Goal: Find specific page/section: Find specific page/section

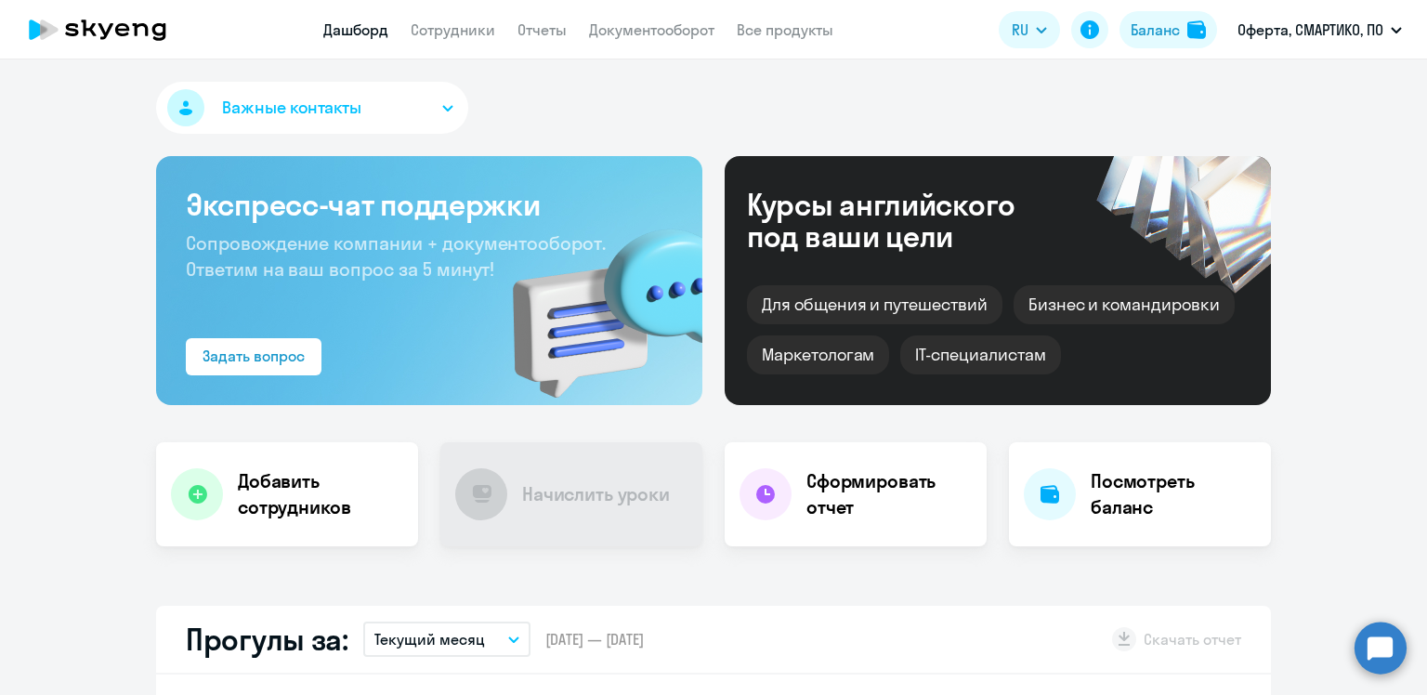
scroll to position [279, 0]
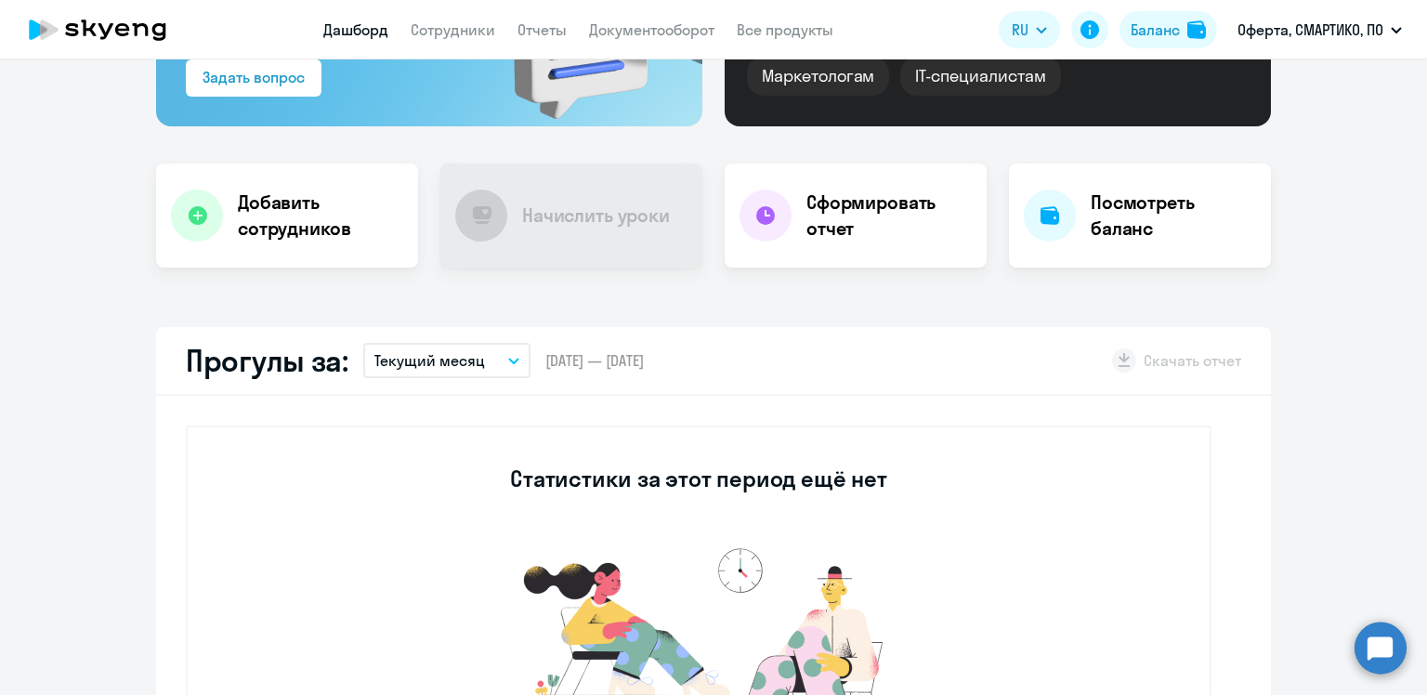
select select "30"
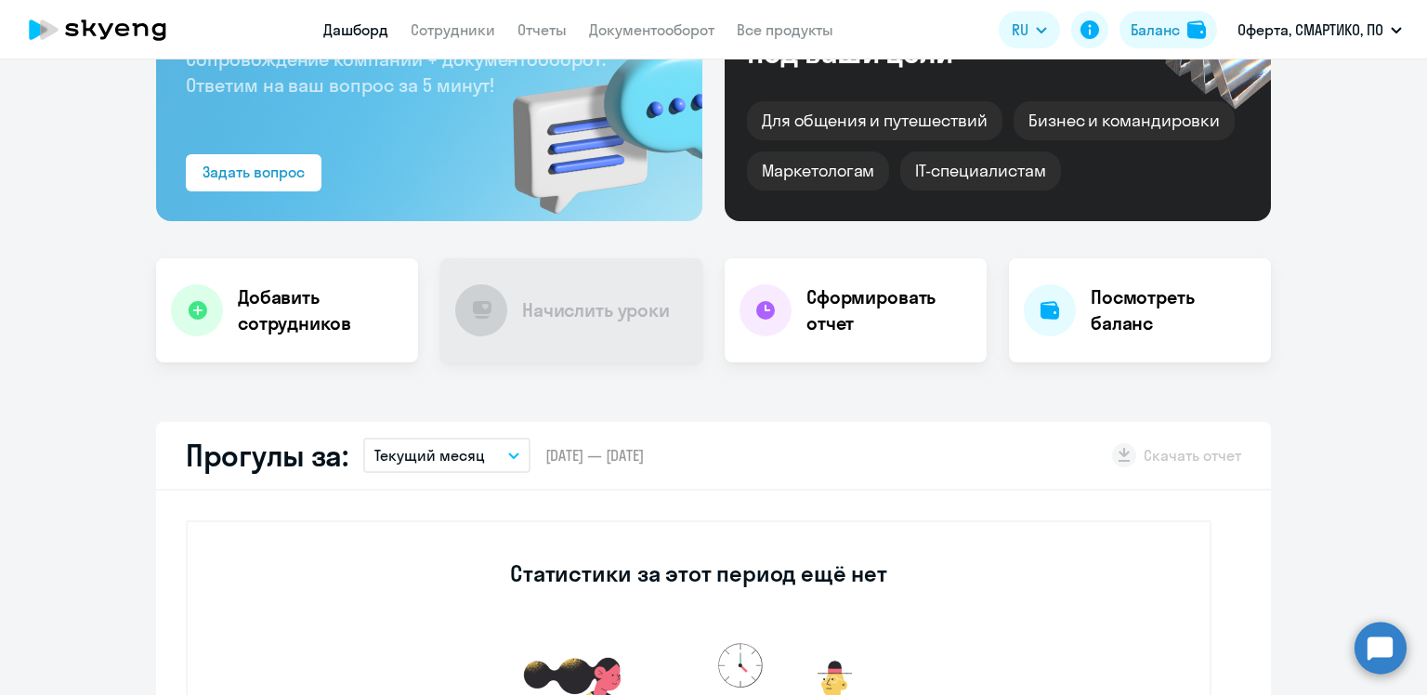
scroll to position [0, 0]
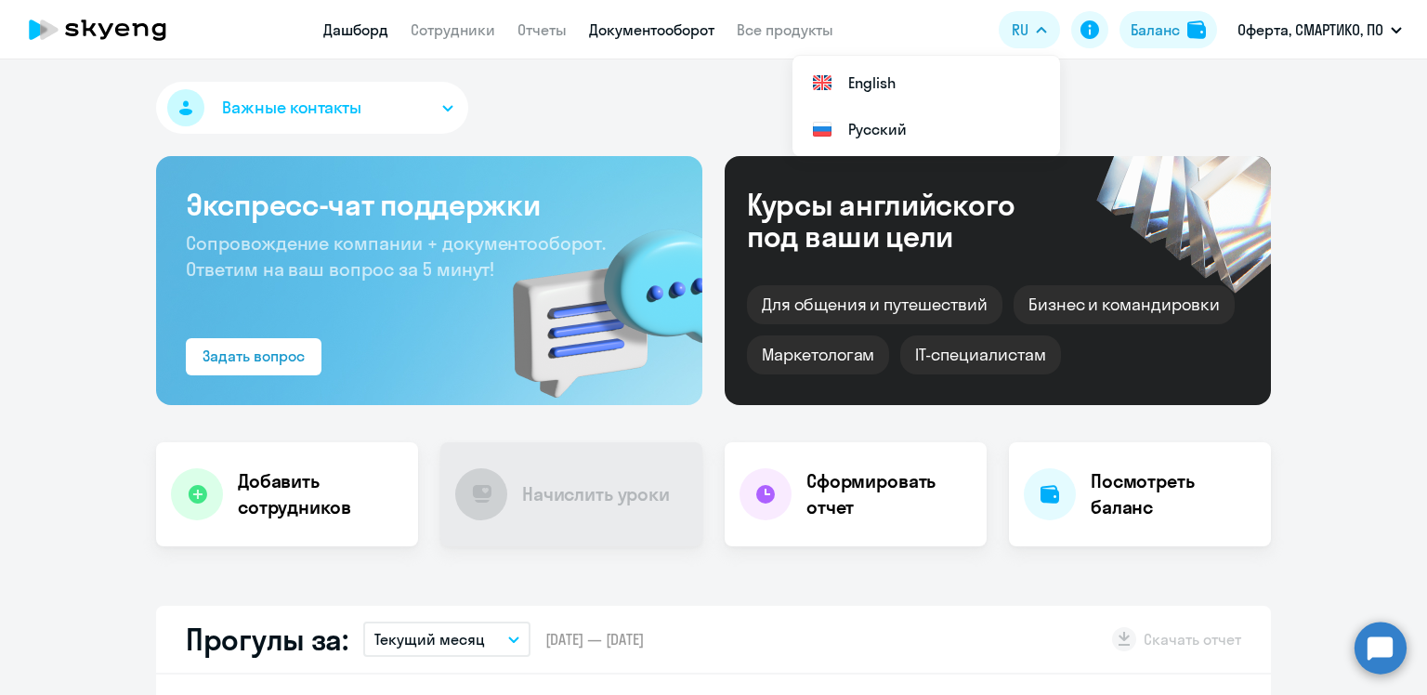
click at [624, 29] on link "Документооборот" at bounding box center [651, 29] width 125 height 19
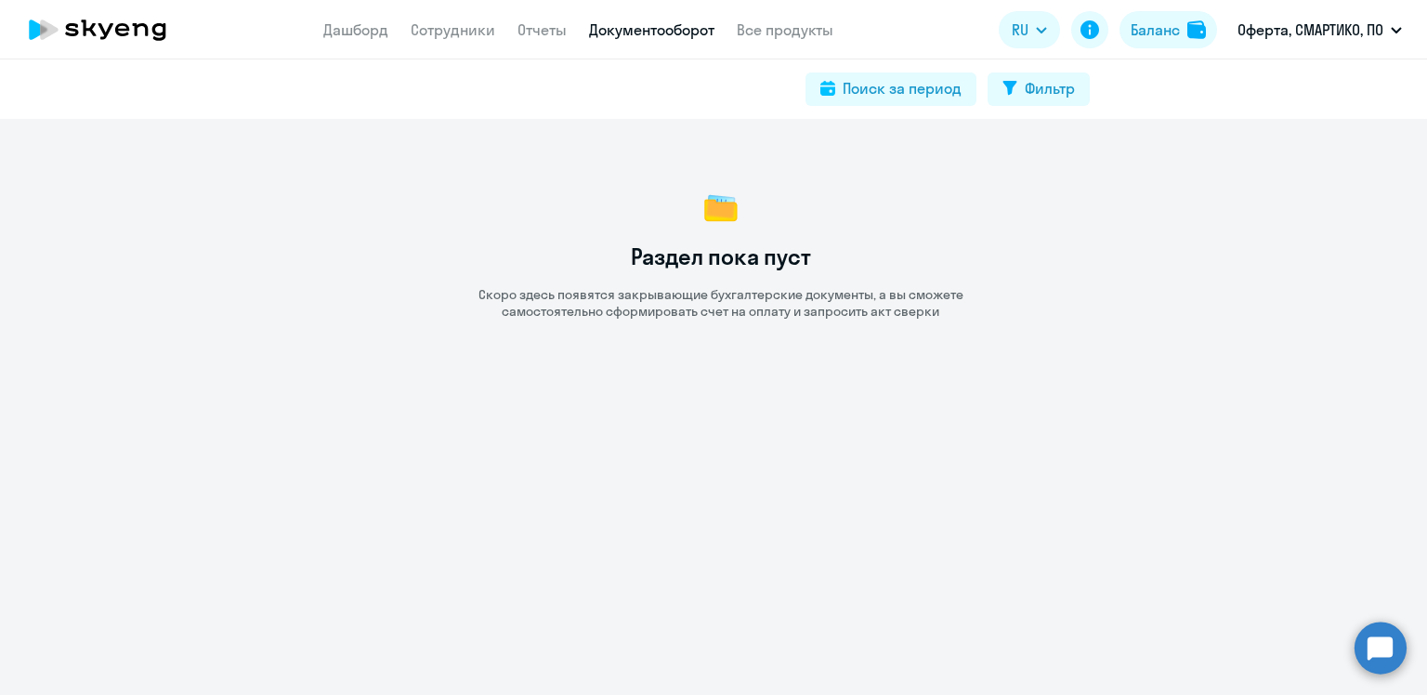
click at [565, 26] on nav "Дашборд Сотрудники Отчеты Документооборот Все продукты" at bounding box center [578, 30] width 510 height 23
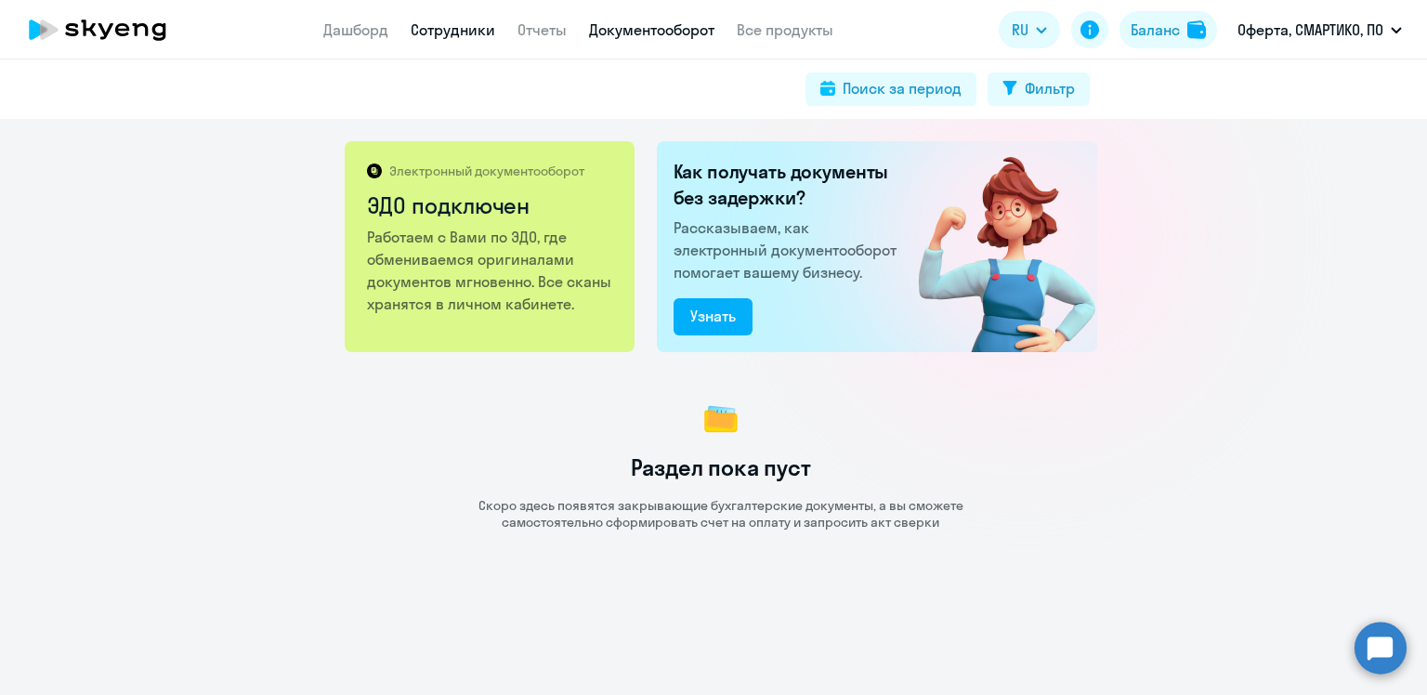
click at [443, 30] on link "Сотрудники" at bounding box center [453, 29] width 85 height 19
select select "30"
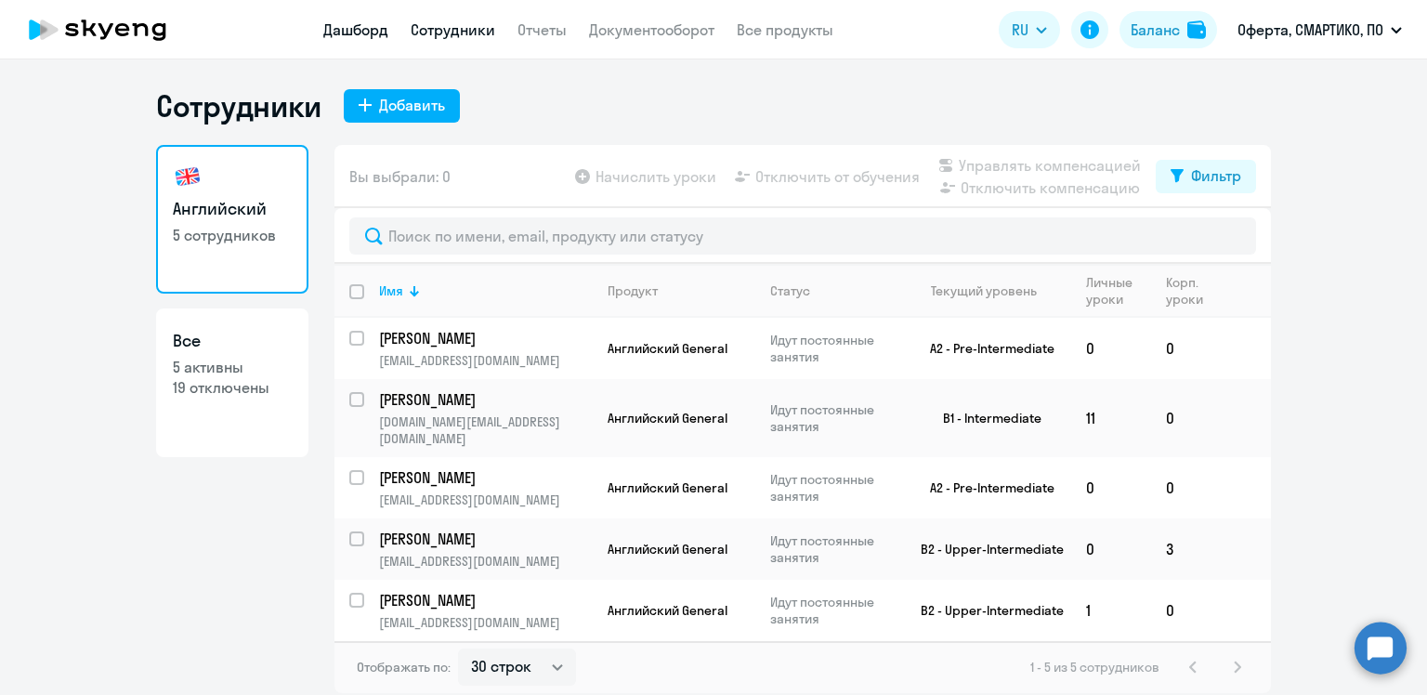
click at [385, 31] on link "Дашборд" at bounding box center [355, 29] width 65 height 19
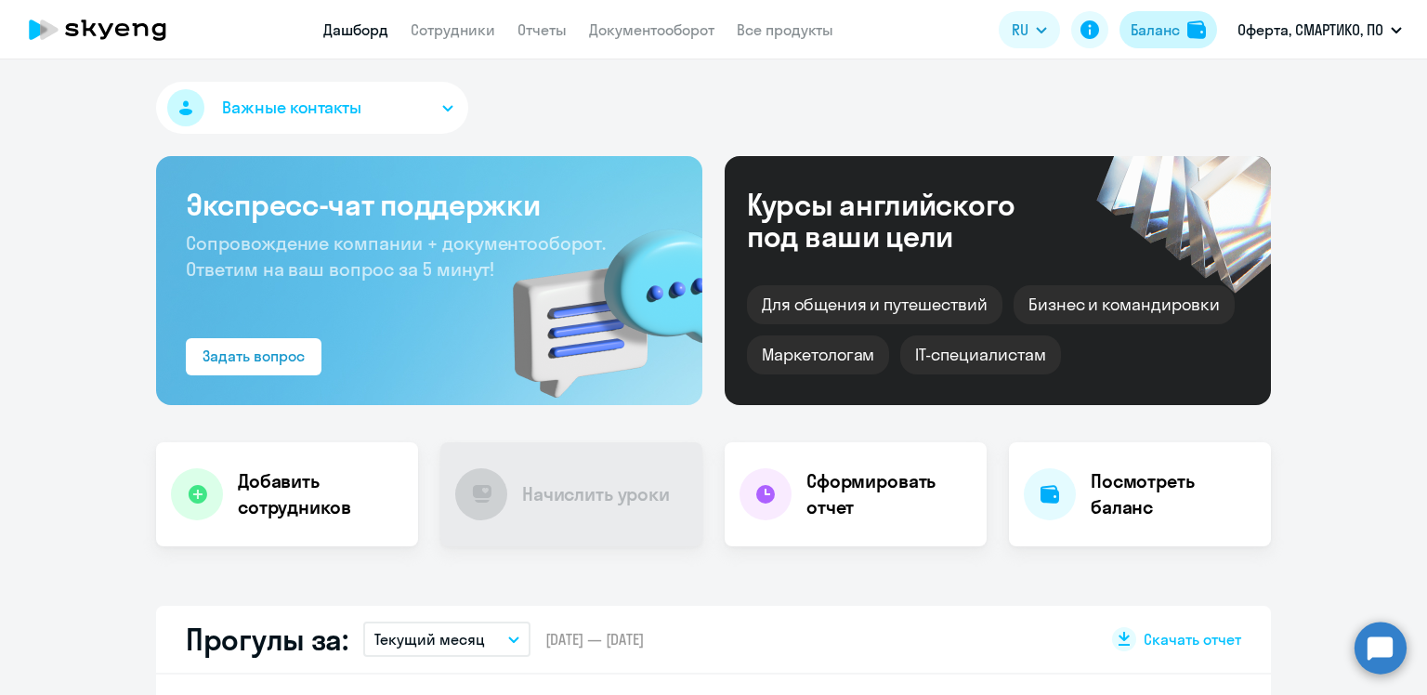
click at [1136, 43] on button "Баланс" at bounding box center [1168, 29] width 98 height 37
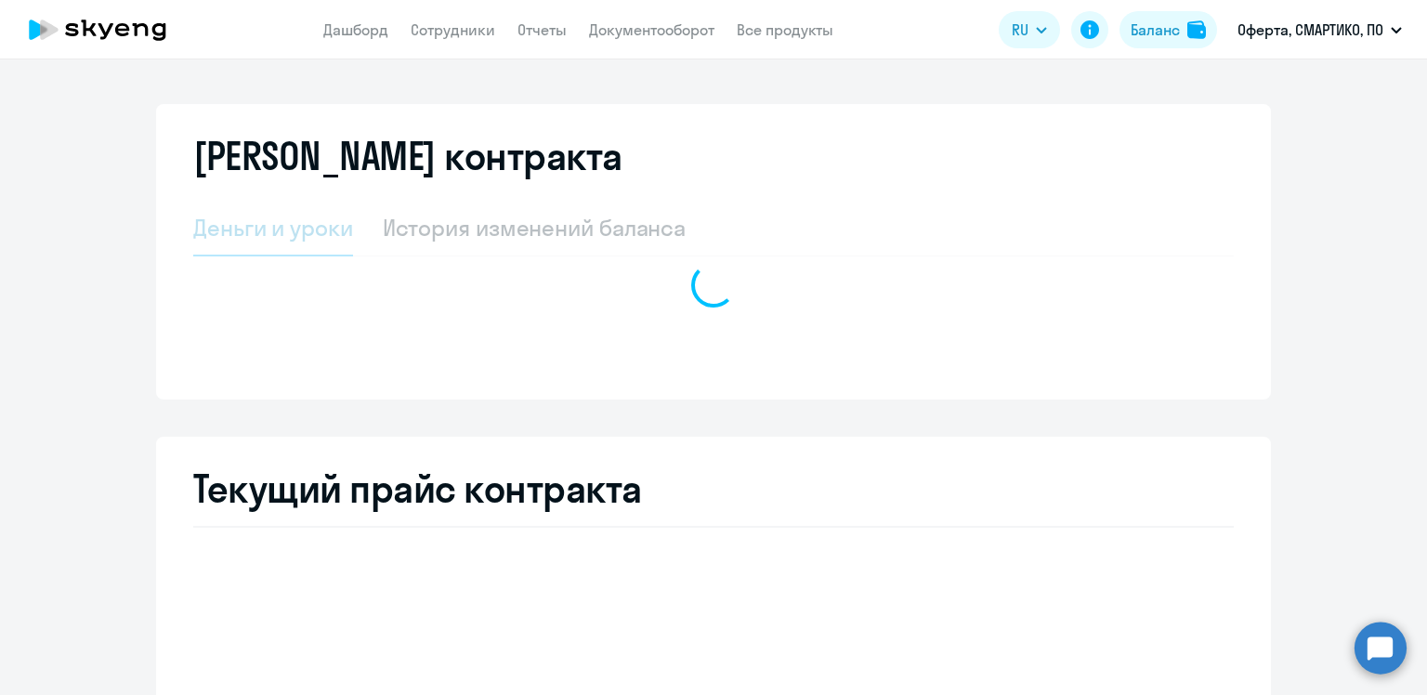
select select "english_adult_not_native_speaker"
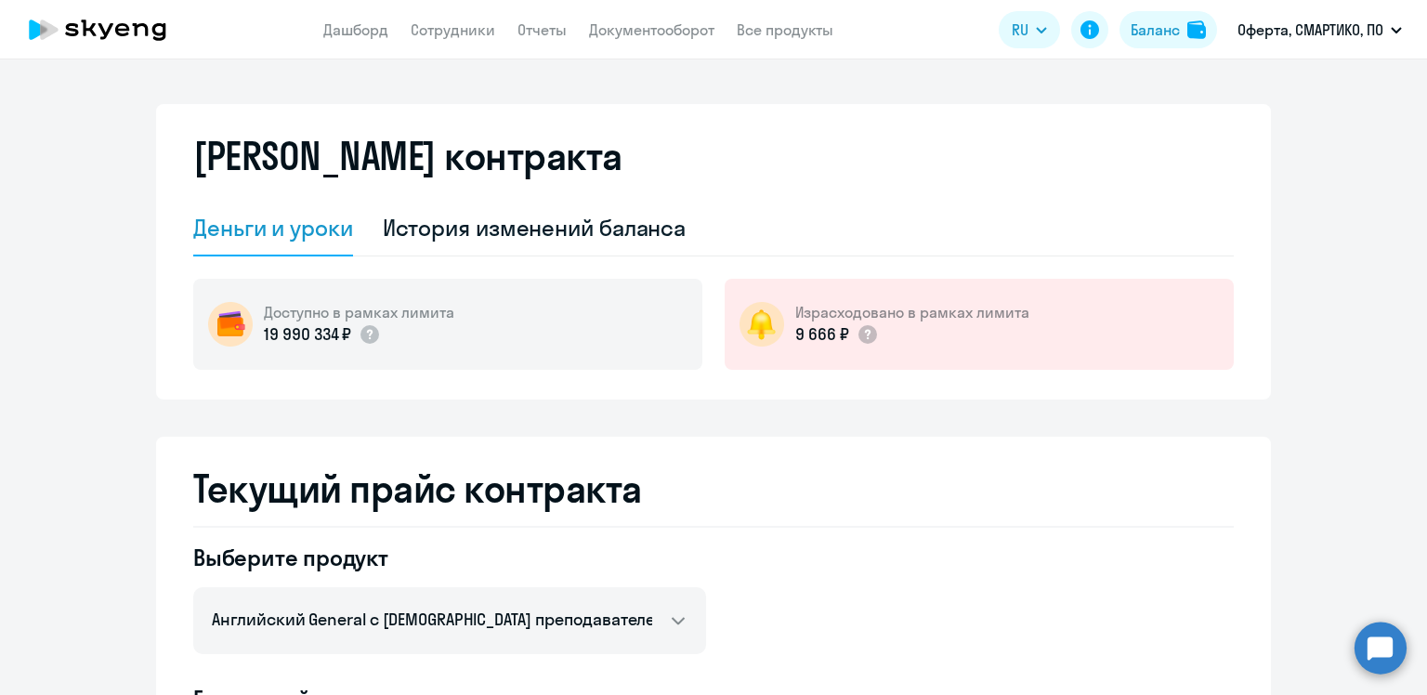
click at [988, 355] on div "Израсходовано в рамках лимита 9 666 ₽" at bounding box center [978, 324] width 509 height 91
click at [632, 33] on link "Документооборот" at bounding box center [651, 29] width 125 height 19
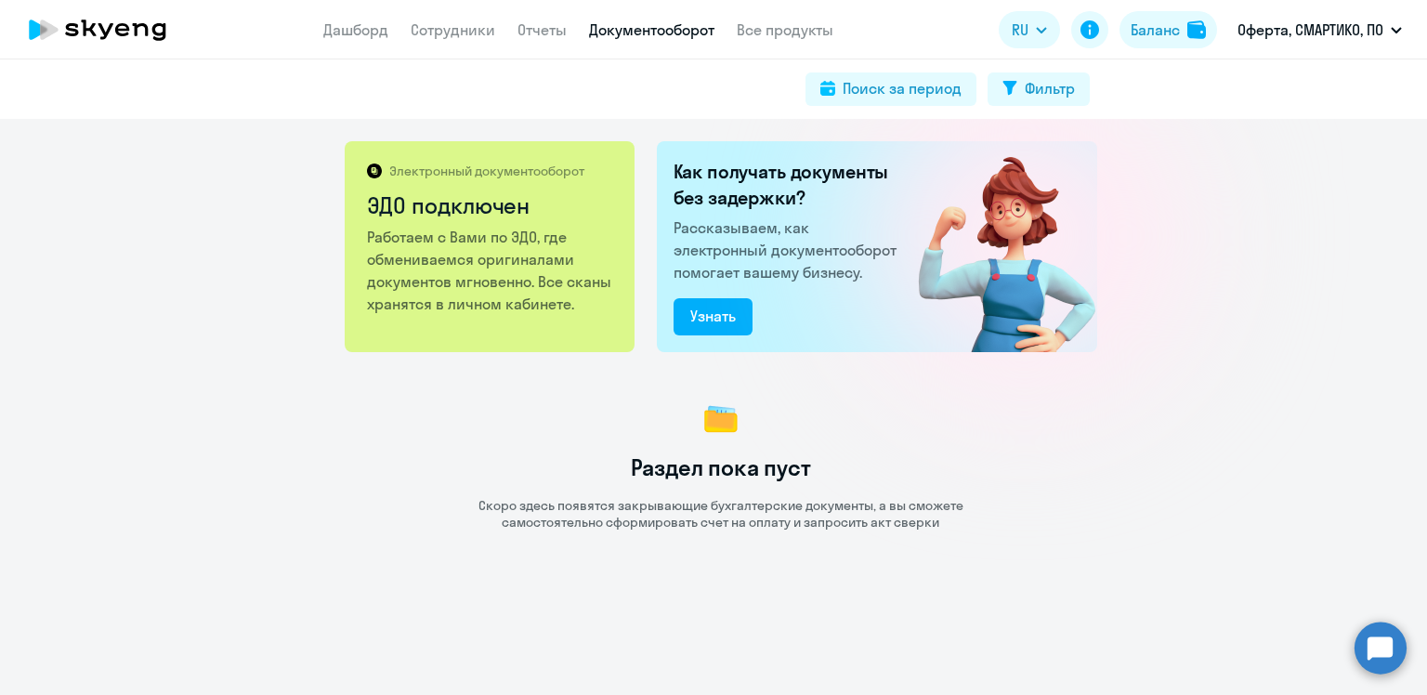
click at [480, 282] on p "Работаем с Вами по ЭДО, где обмениваемся оригиналами документов мгновенно. Все …" at bounding box center [491, 270] width 248 height 89
click at [895, 97] on div "Поиск за период" at bounding box center [901, 88] width 119 height 22
select select "all"
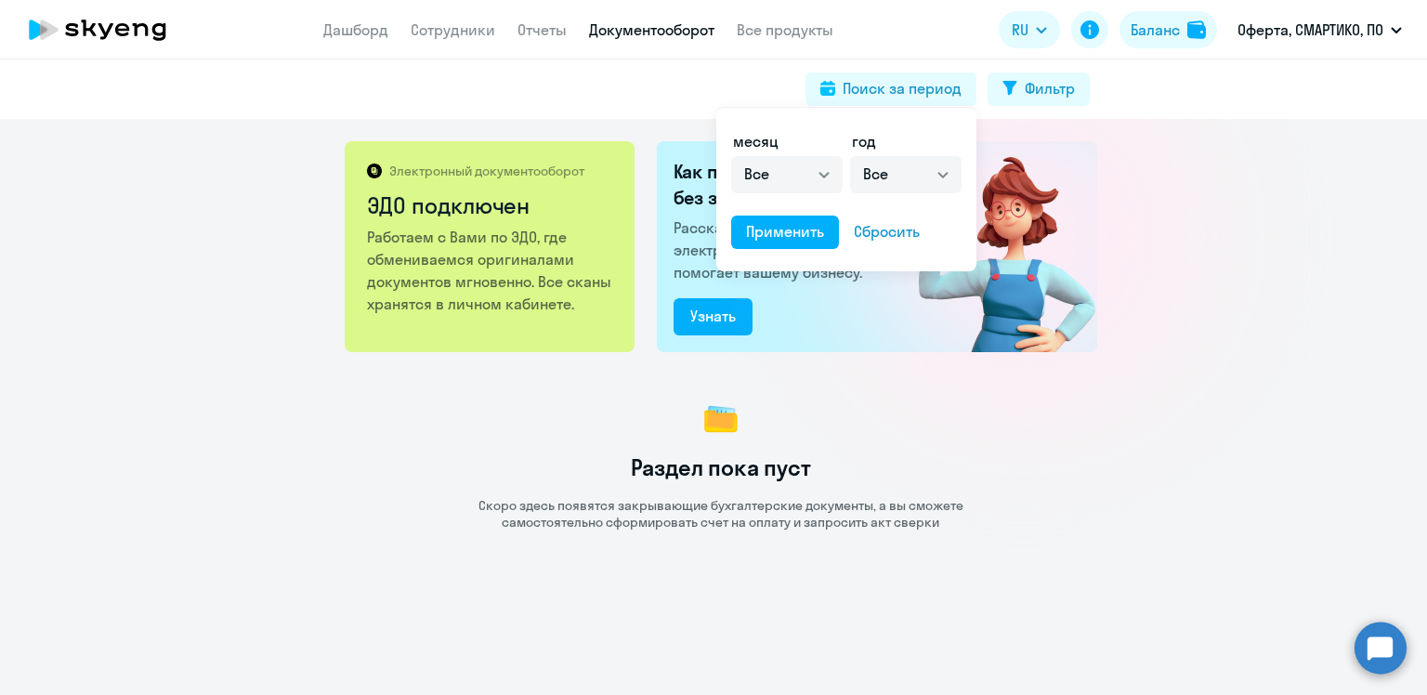
click at [1393, 301] on div at bounding box center [713, 347] width 1427 height 695
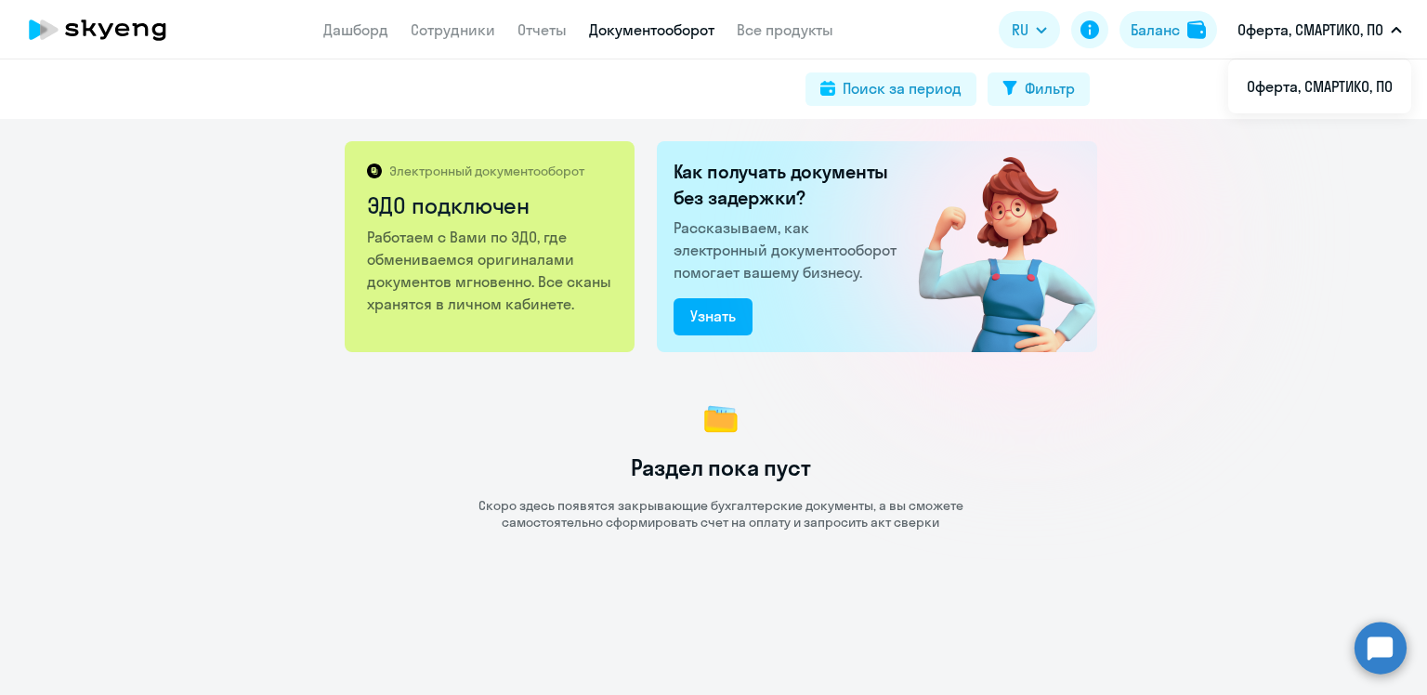
click at [1323, 30] on p "Оферта, СМАРТИКО, ПО" at bounding box center [1310, 30] width 146 height 22
click at [1189, 367] on div "Электронный документооборот ЭДО подключен Работаем с Вами по ЭДО, где обменивае…" at bounding box center [713, 407] width 1427 height 576
